Goal: Task Accomplishment & Management: Use online tool/utility

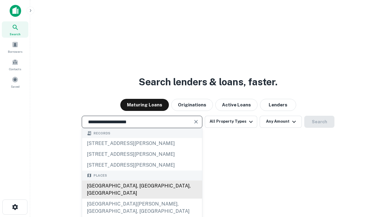
click at [142, 199] on div "[GEOGRAPHIC_DATA], [GEOGRAPHIC_DATA], [GEOGRAPHIC_DATA]" at bounding box center [142, 190] width 120 height 18
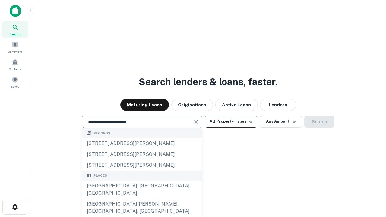
type input "**********"
click at [231, 122] on button "All Property Types" at bounding box center [231, 122] width 52 height 12
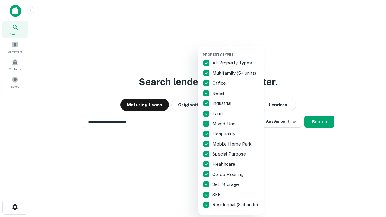
click at [236, 51] on button "button" at bounding box center [236, 51] width 66 height 0
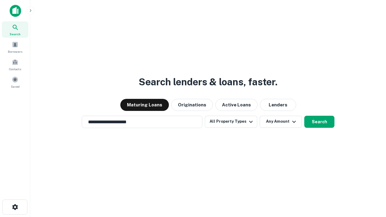
scroll to position [9, 0]
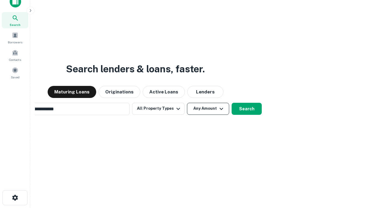
click at [187, 103] on button "Any Amount" at bounding box center [208, 109] width 42 height 12
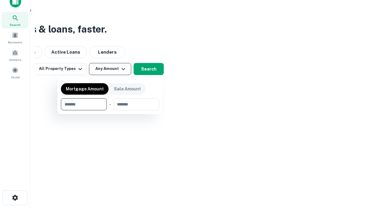
scroll to position [10, 0]
type input "*******"
click at [110, 110] on button "button" at bounding box center [110, 110] width 98 height 0
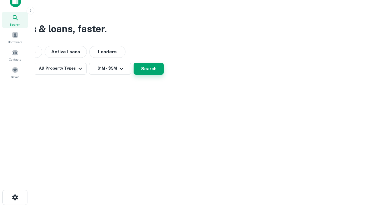
click at [164, 75] on button "Search" at bounding box center [149, 69] width 30 height 12
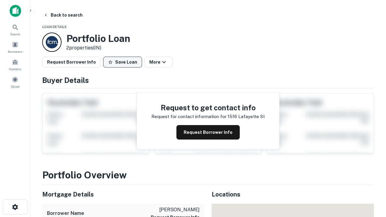
click at [122, 62] on button "Save Loan" at bounding box center [122, 62] width 39 height 11
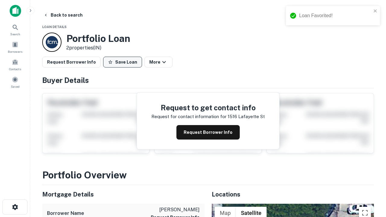
click at [124, 62] on button "Save Loan" at bounding box center [122, 62] width 39 height 11
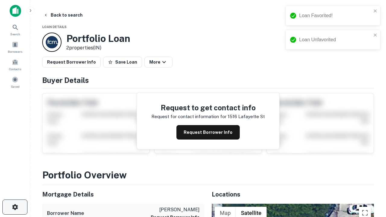
click at [15, 207] on icon "button" at bounding box center [14, 207] width 7 height 7
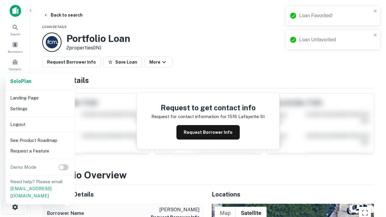
click at [40, 124] on li "Logout" at bounding box center [40, 124] width 65 height 11
